Goal: Communication & Community: Answer question/provide support

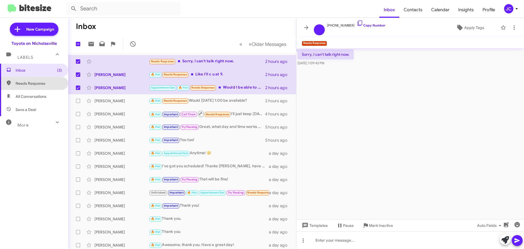
click at [34, 85] on span "Needs Response" at bounding box center [39, 83] width 46 height 5
type input "in:needs-response"
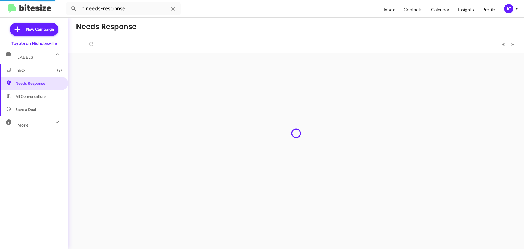
click at [25, 72] on span "Inbox (3)" at bounding box center [39, 69] width 46 height 5
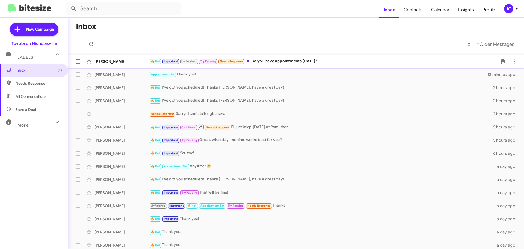
click at [117, 61] on div "[PERSON_NAME]" at bounding box center [122, 61] width 55 height 5
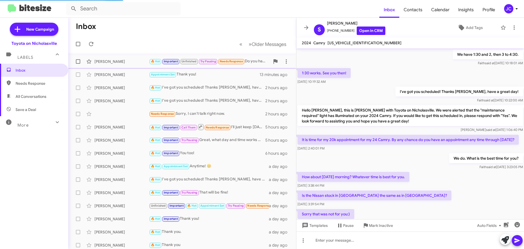
scroll to position [233, 0]
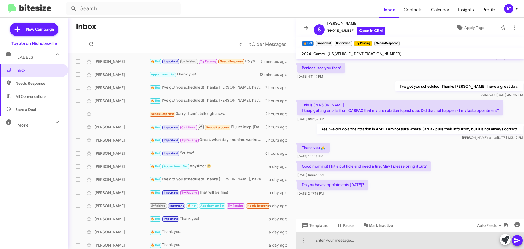
click at [421, 246] on div at bounding box center [411, 239] width 228 height 17
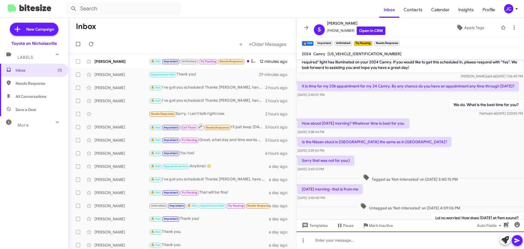
scroll to position [244, 0]
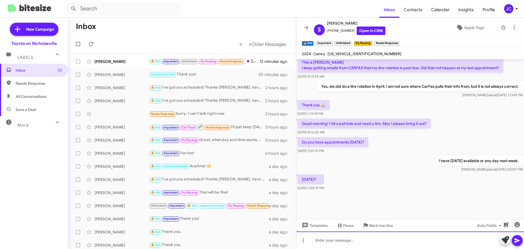
click at [348, 240] on div at bounding box center [411, 239] width 228 height 17
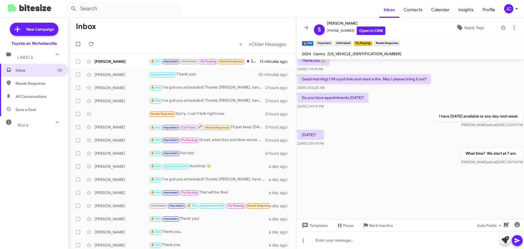
scroll to position [663, 0]
drag, startPoint x: 33, startPoint y: 72, endPoint x: 27, endPoint y: 72, distance: 6.0
click at [33, 72] on span "Inbox (1)" at bounding box center [39, 69] width 46 height 5
